Goal: Check status: Check status

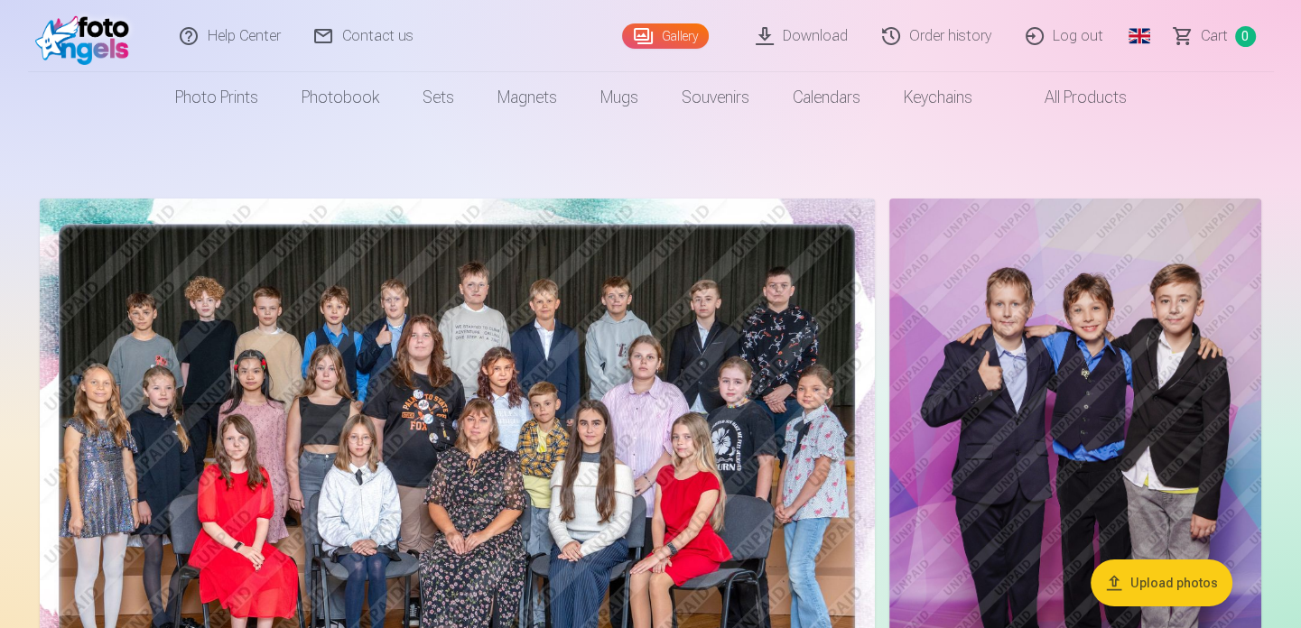
click at [1147, 39] on link "Global" at bounding box center [1139, 36] width 36 height 72
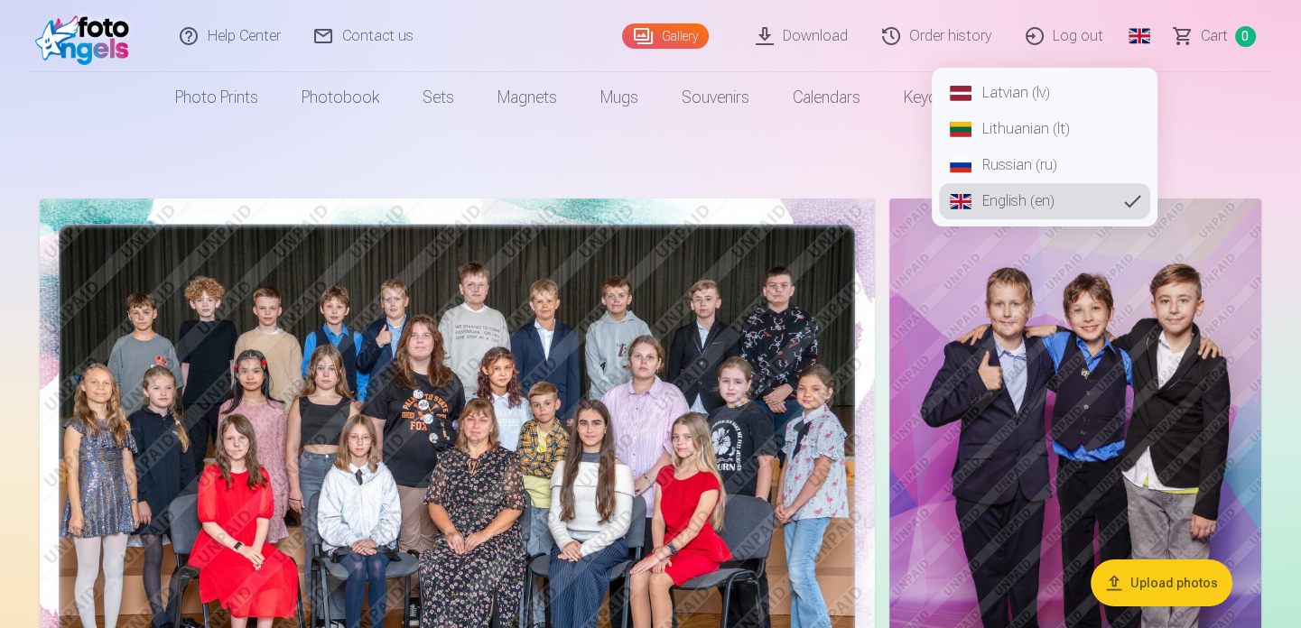
click at [1051, 103] on link "Latvian (lv)" at bounding box center [1044, 93] width 211 height 36
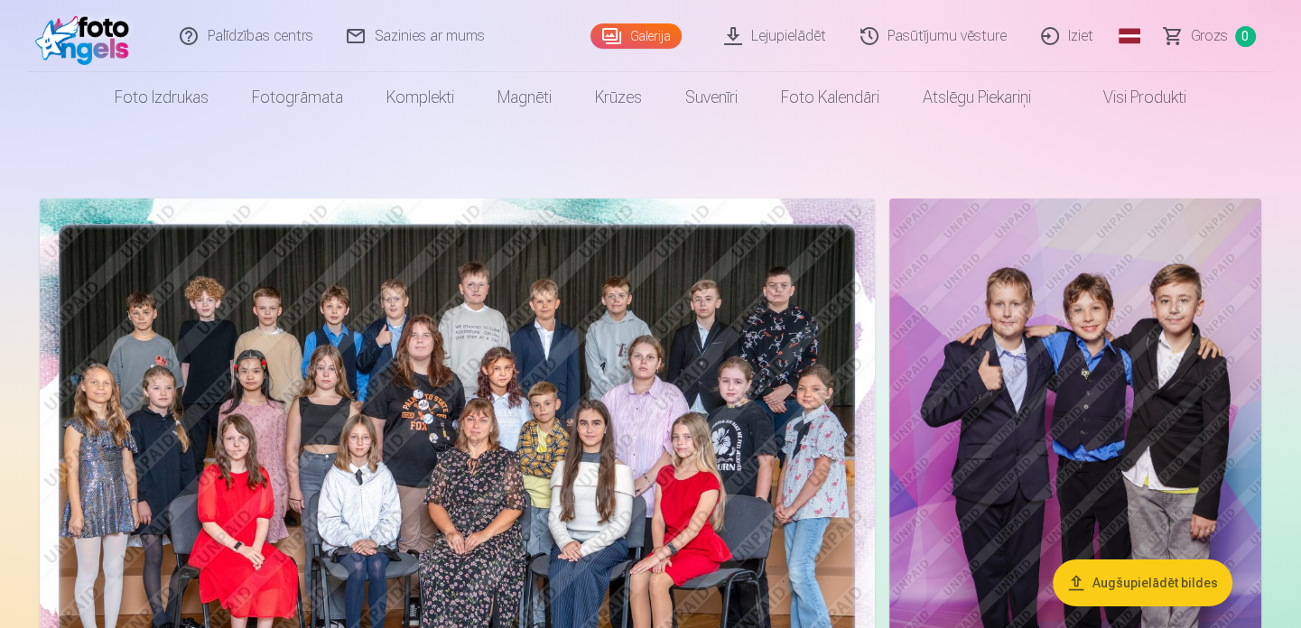
click at [964, 28] on link "Pasūtījumu vēsture" at bounding box center [934, 36] width 181 height 72
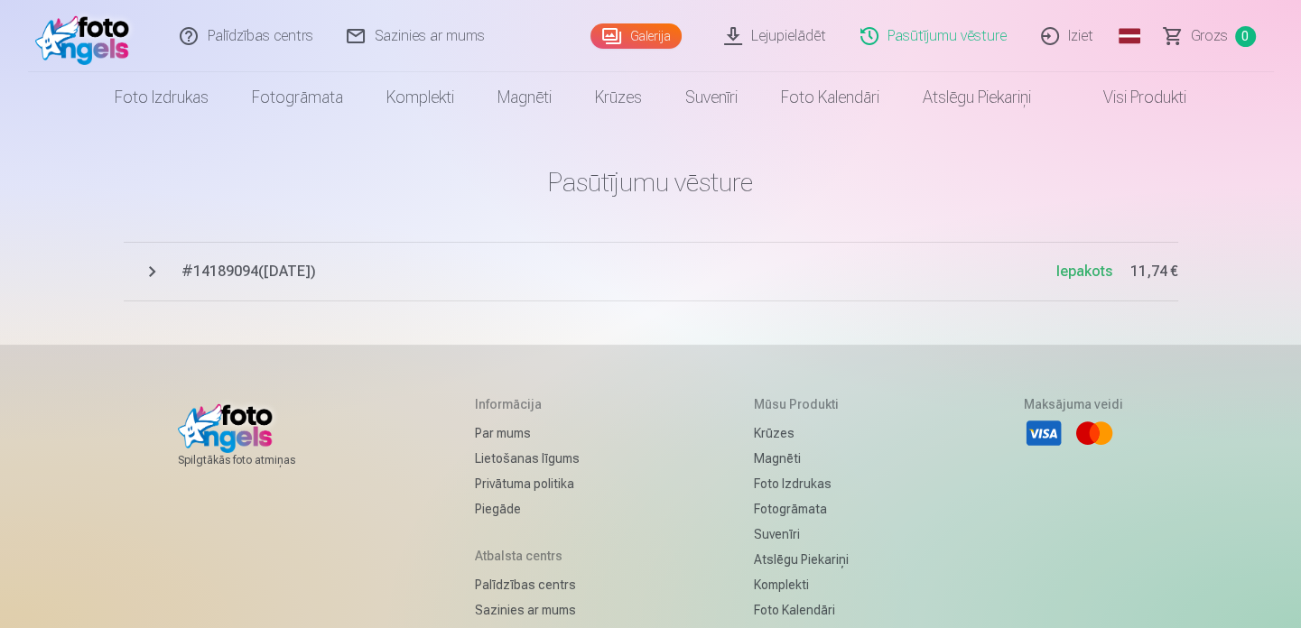
click at [313, 273] on span "# 14189094 ( 27.09.2025 )" at bounding box center [618, 272] width 875 height 22
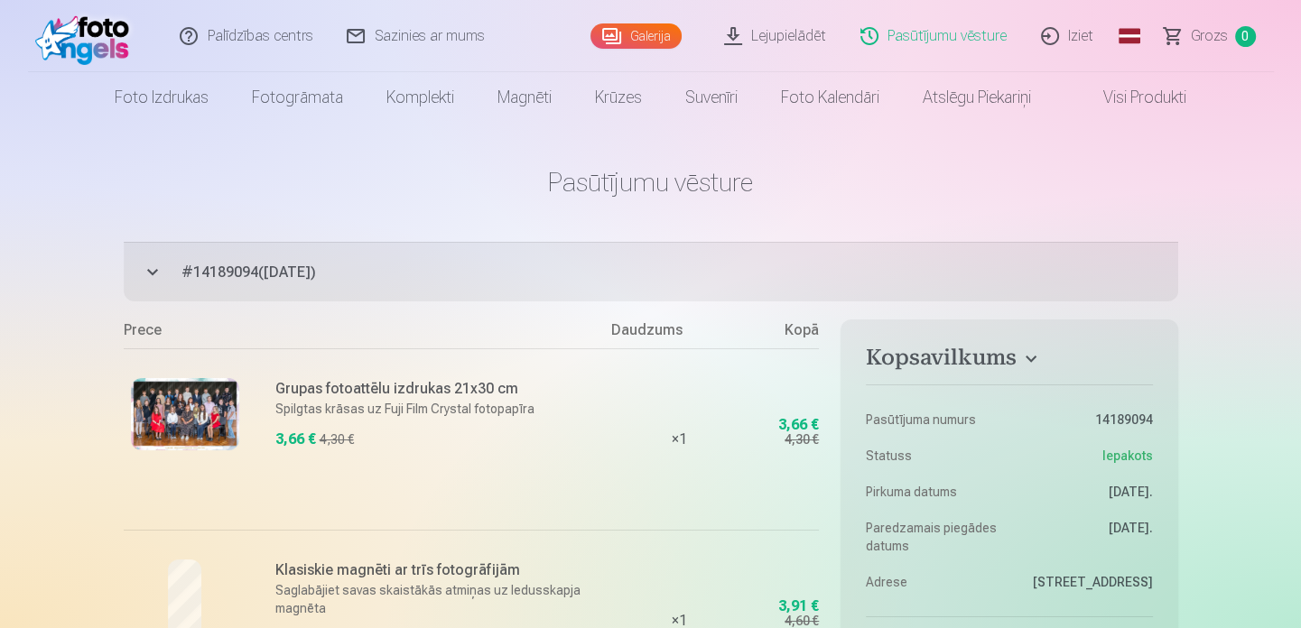
click at [1061, 38] on link "Iziet" at bounding box center [1067, 36] width 87 height 72
